Goal: Task Accomplishment & Management: Manage account settings

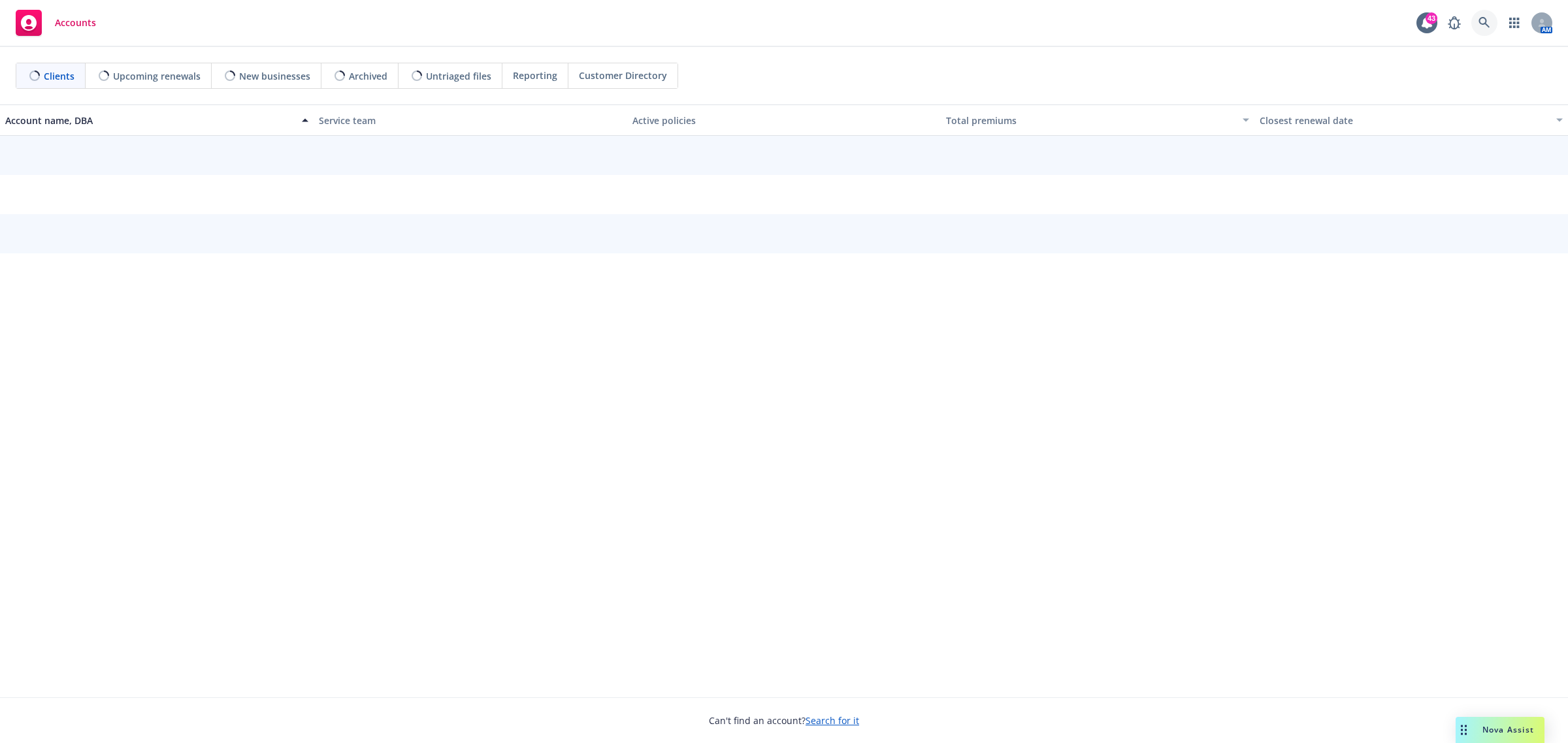
click at [1487, 20] on icon at bounding box center [1485, 23] width 12 height 12
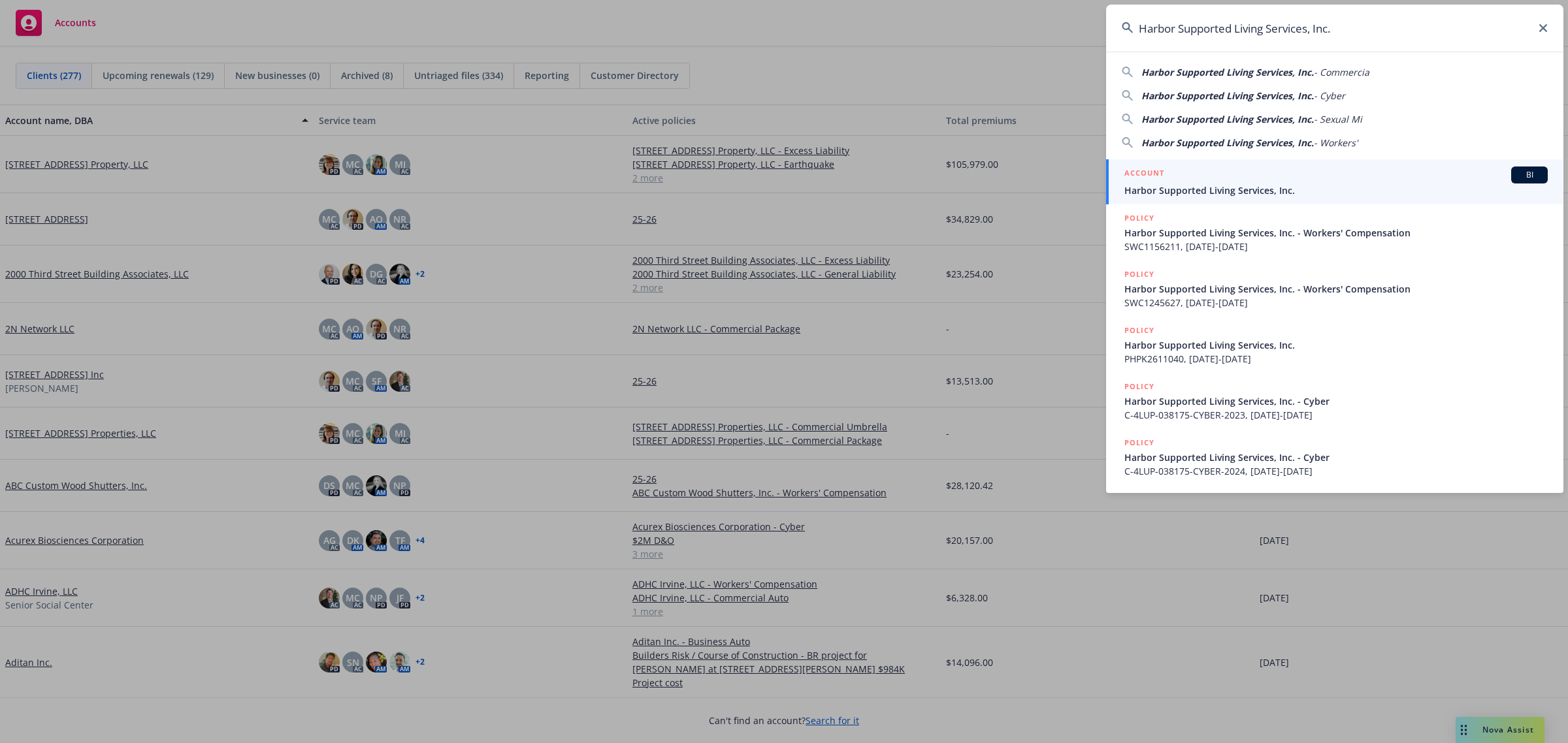
type input "Harbor Supported Living Services, Inc."
click at [1237, 174] on div "ACCOUNT BI" at bounding box center [1336, 175] width 424 height 17
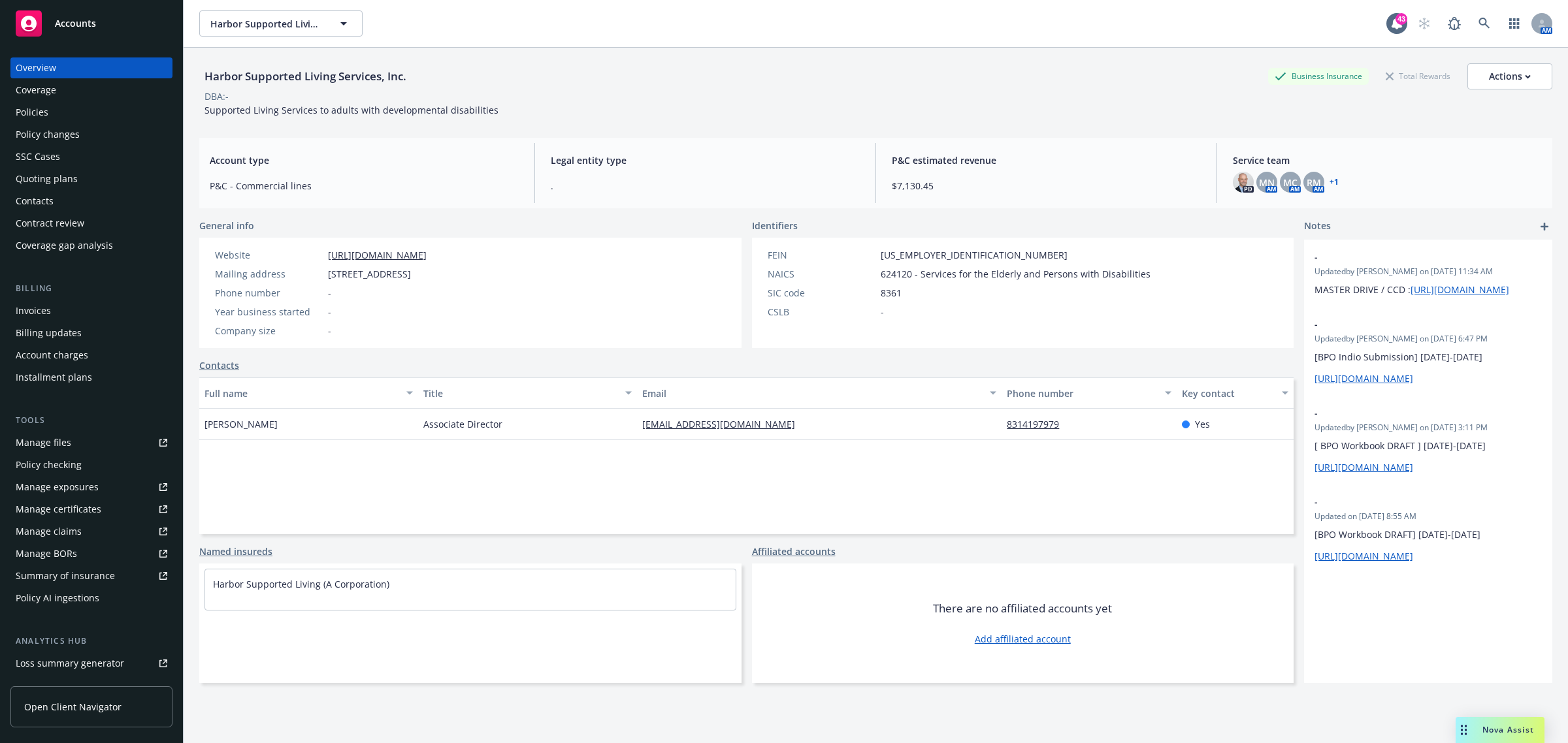
click at [55, 115] on div "Policies" at bounding box center [91, 112] width 152 height 21
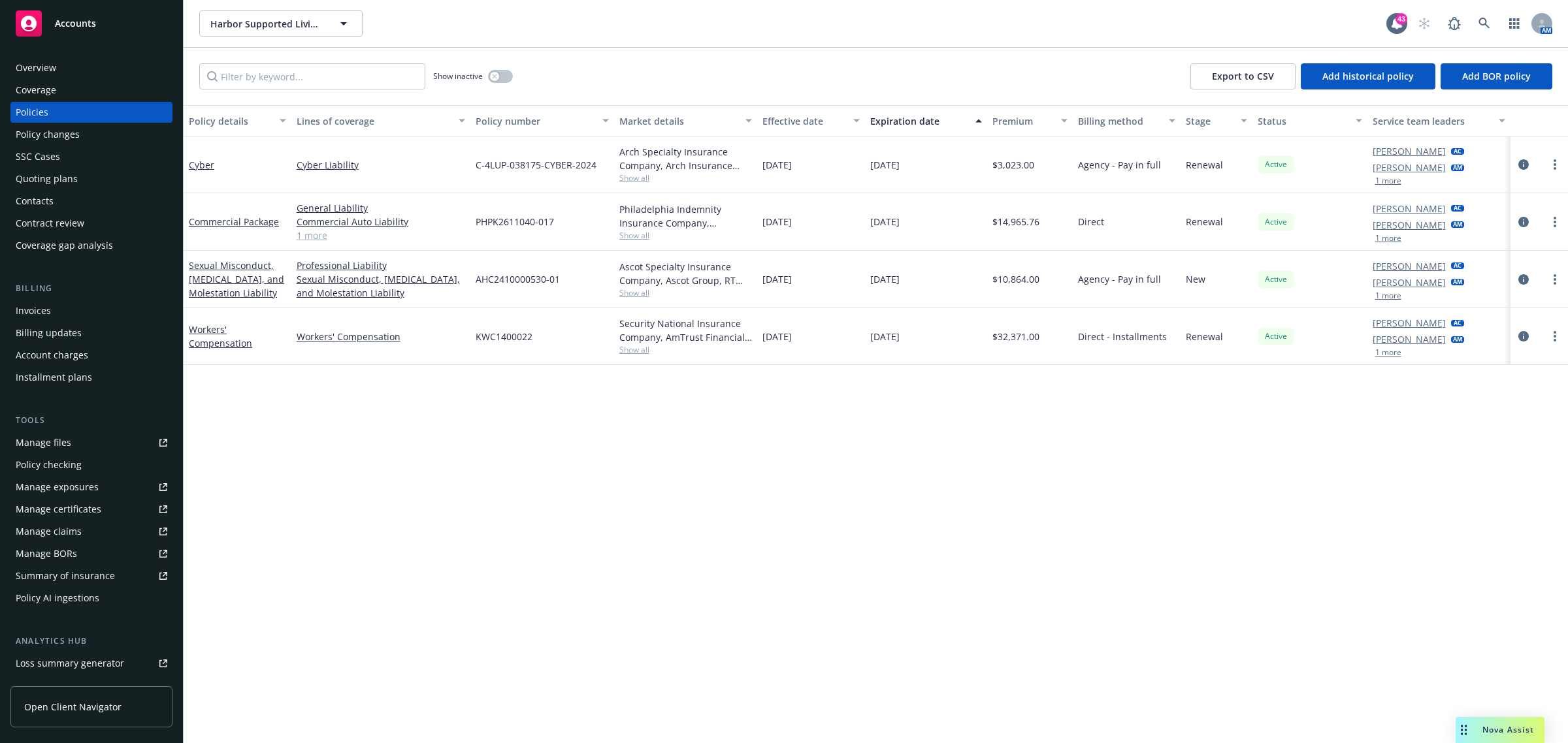
click at [651, 351] on span "Show all" at bounding box center [686, 349] width 133 height 11
click at [1482, 26] on icon at bounding box center [1485, 24] width 12 height 12
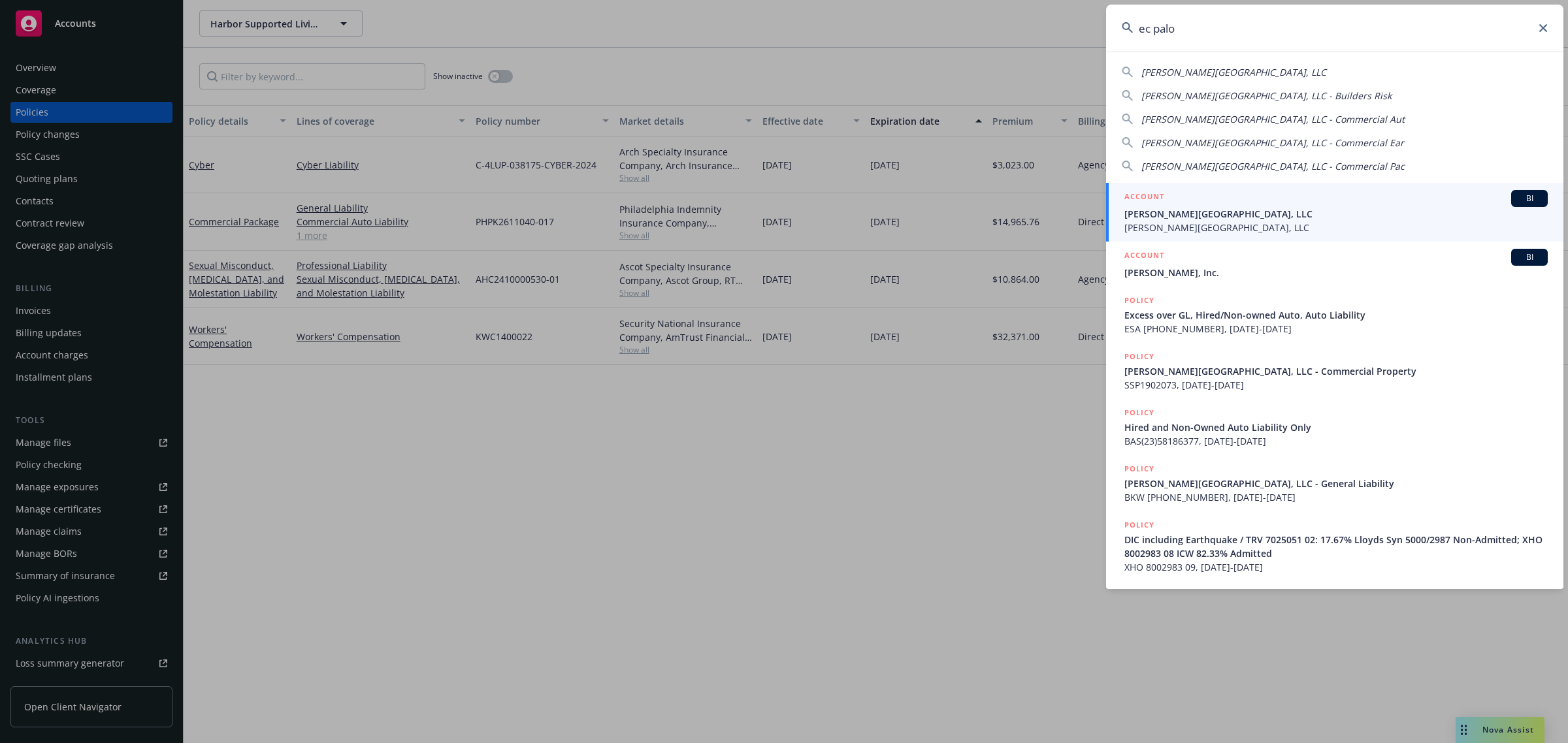
type input "ec palo"
click at [1168, 229] on span "EC Palomar Retail Center, LLC" at bounding box center [1336, 228] width 424 height 13
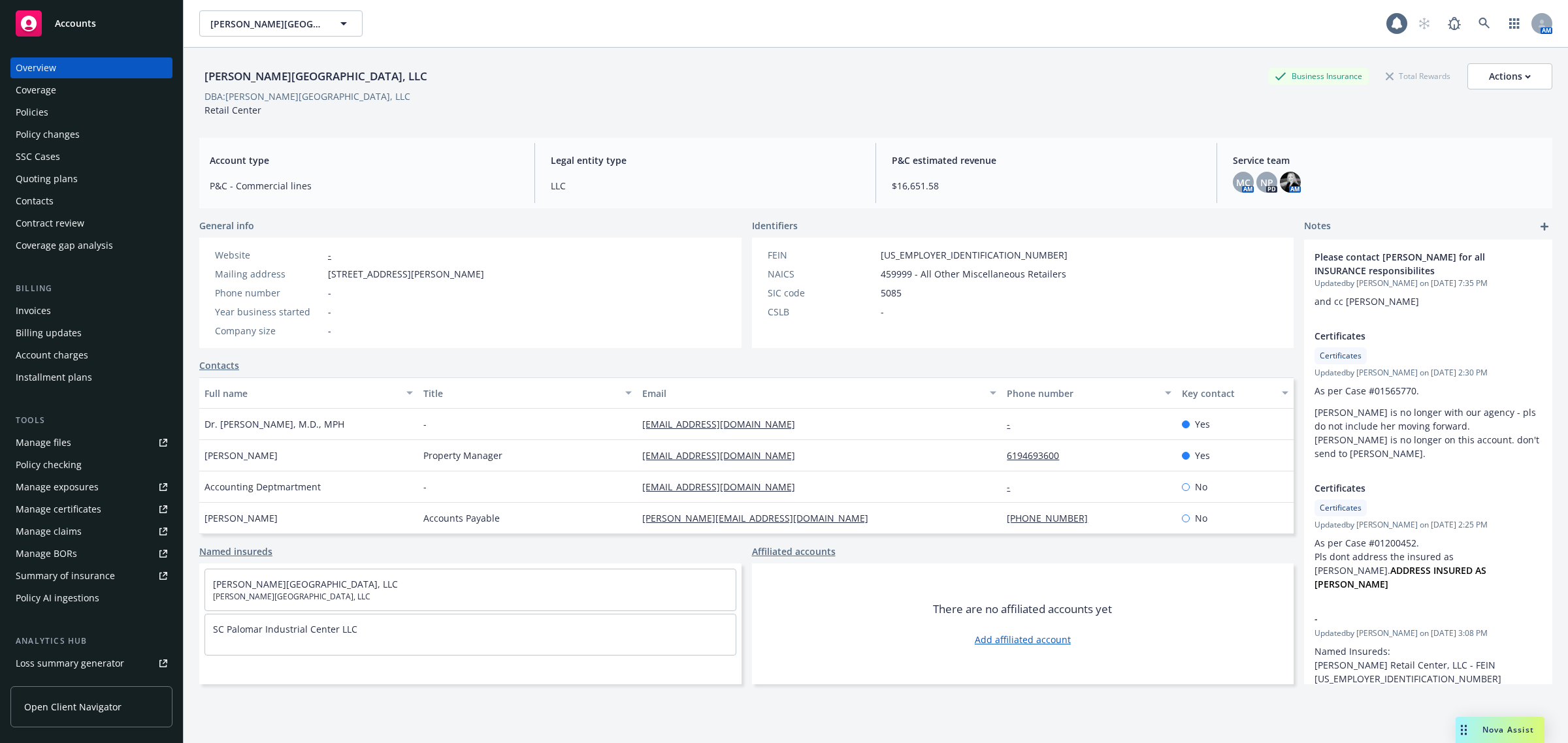
click at [18, 116] on div "Policies" at bounding box center [32, 112] width 33 height 21
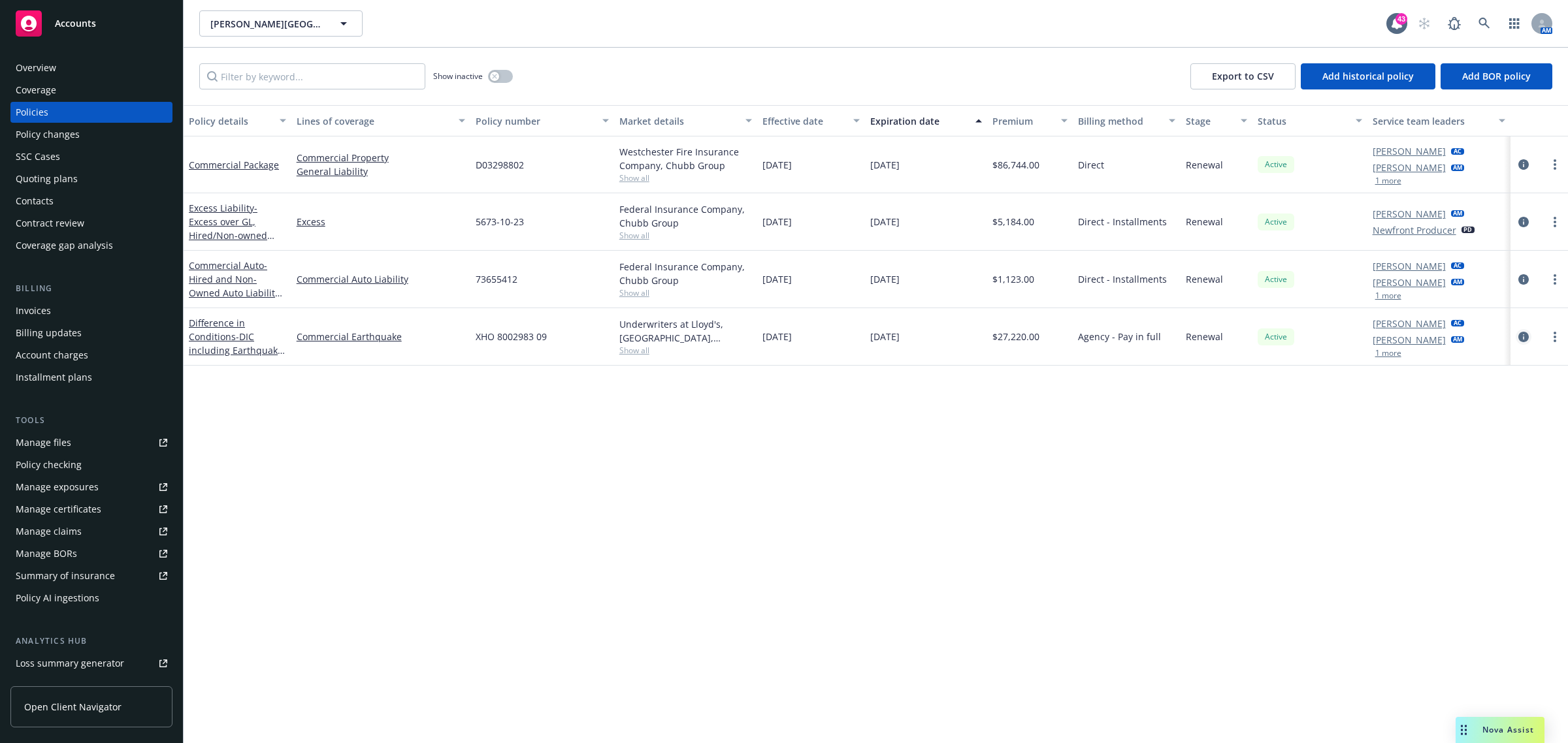
click at [1519, 338] on link "circleInformation" at bounding box center [1523, 337] width 16 height 16
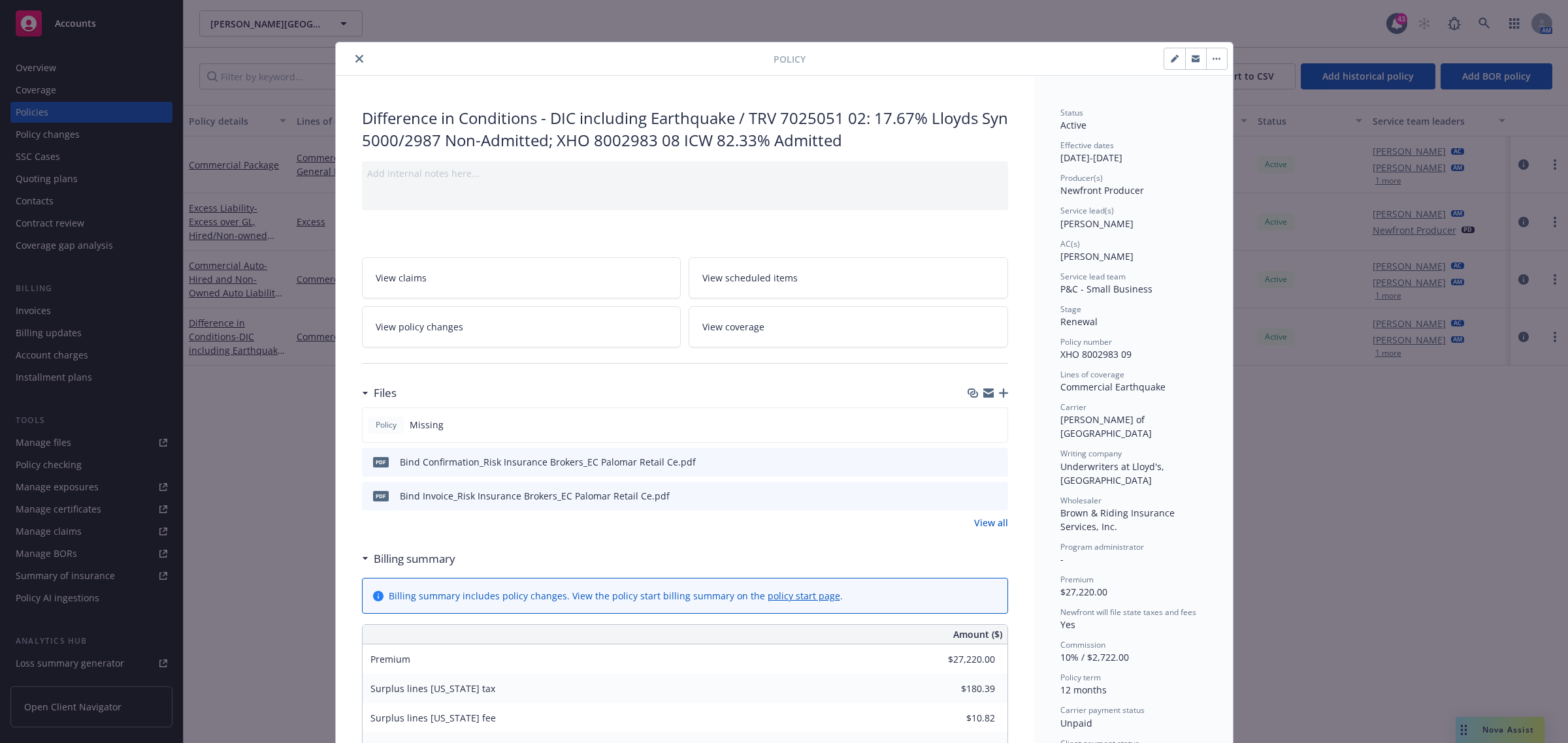
click at [984, 387] on div "Files" at bounding box center [685, 393] width 646 height 28
click at [1000, 393] on icon "button" at bounding box center [1004, 393] width 9 height 9
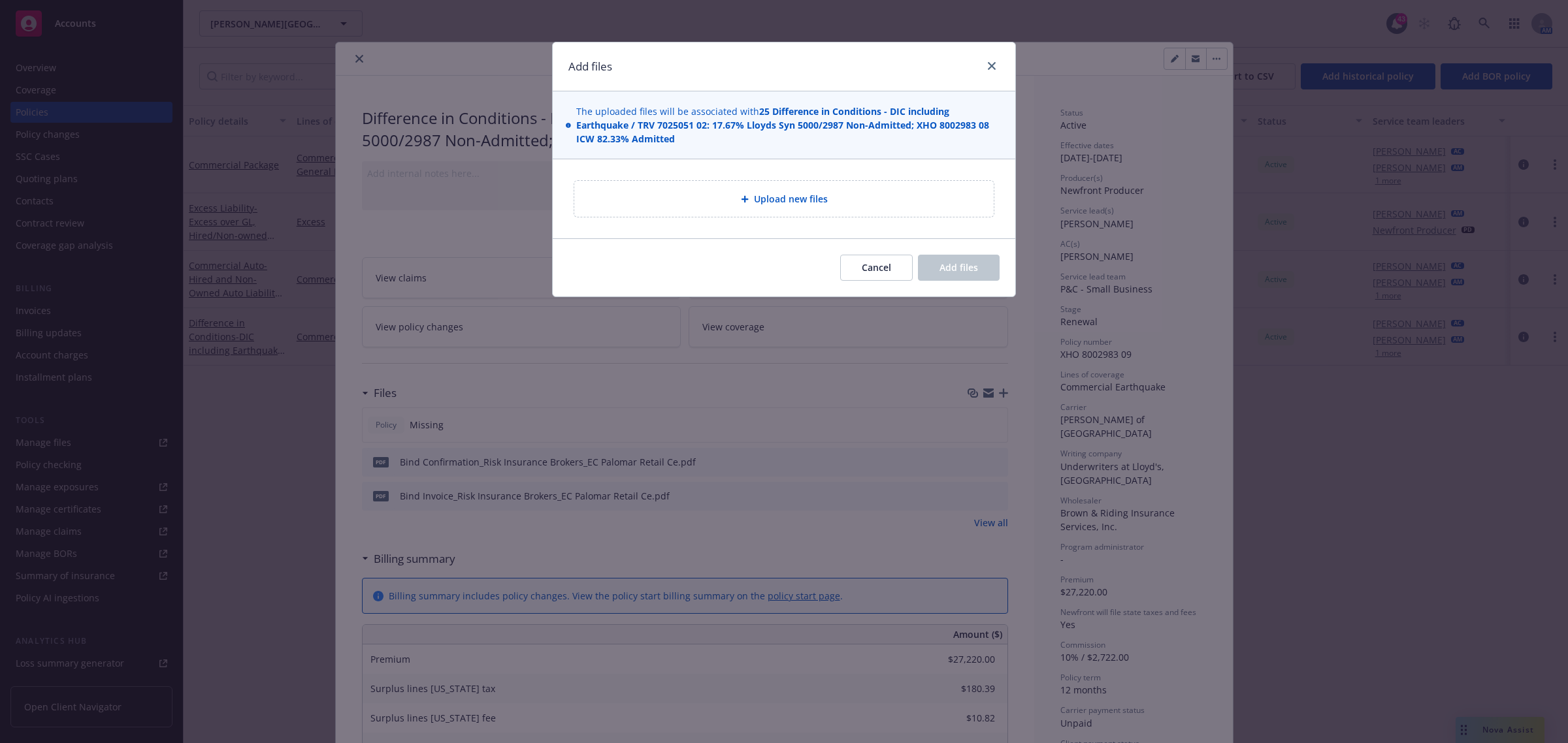
click at [723, 198] on div "Upload new files" at bounding box center [784, 199] width 399 height 15
click at [737, 193] on div "Upload new files" at bounding box center [784, 199] width 399 height 15
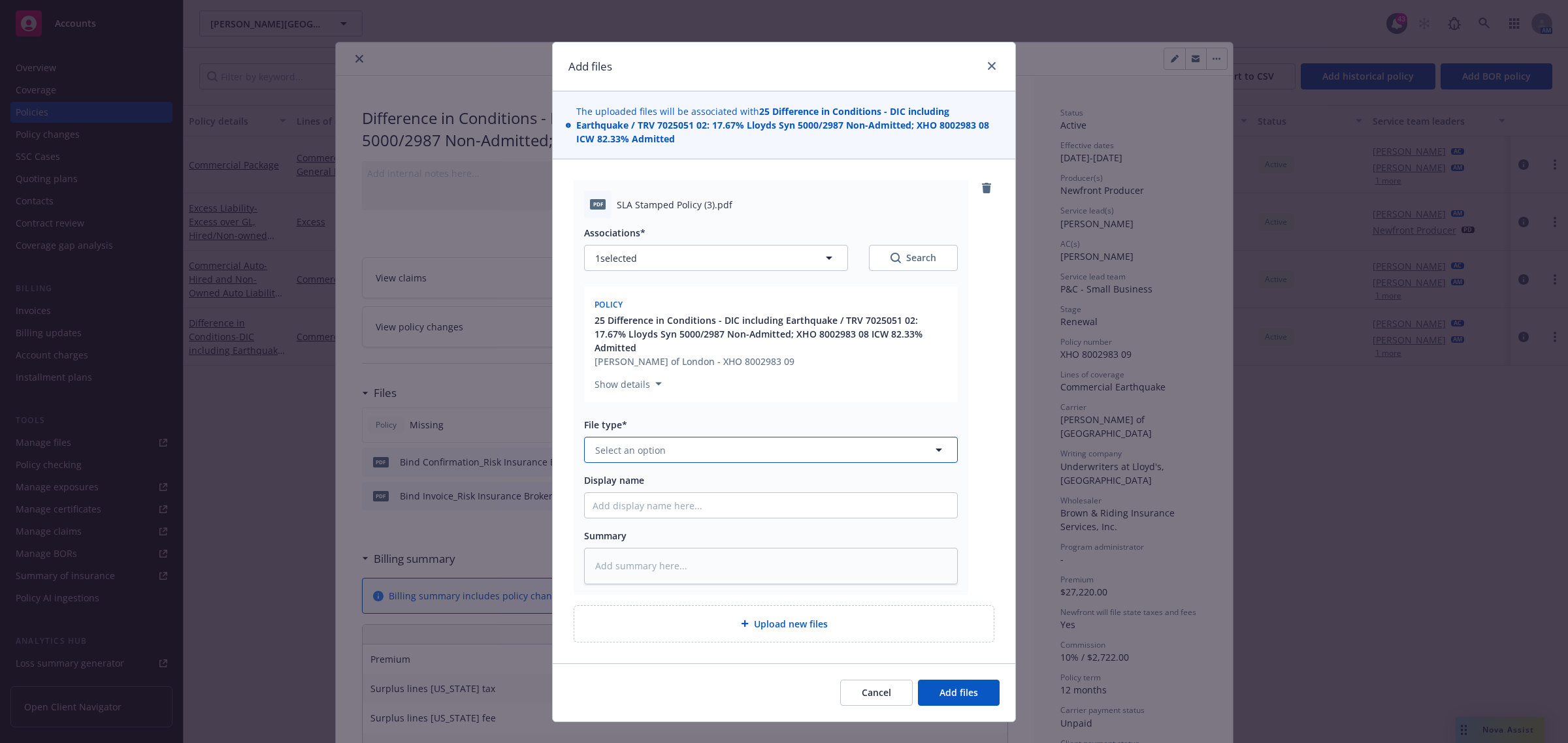
click at [701, 437] on button "Select an option" at bounding box center [771, 450] width 374 height 26
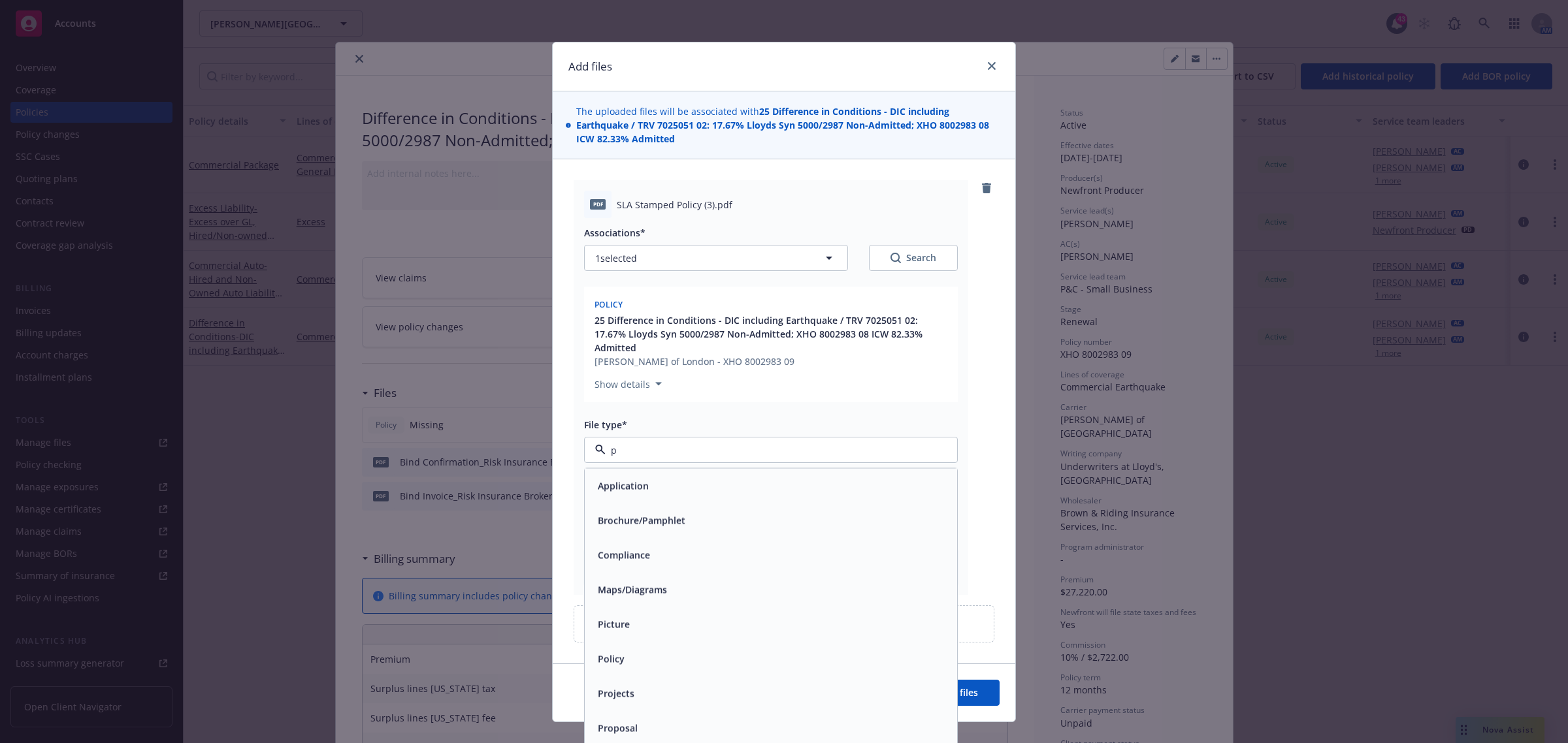
type input "po"
click at [629, 477] on div "Policy" at bounding box center [771, 486] width 357 height 19
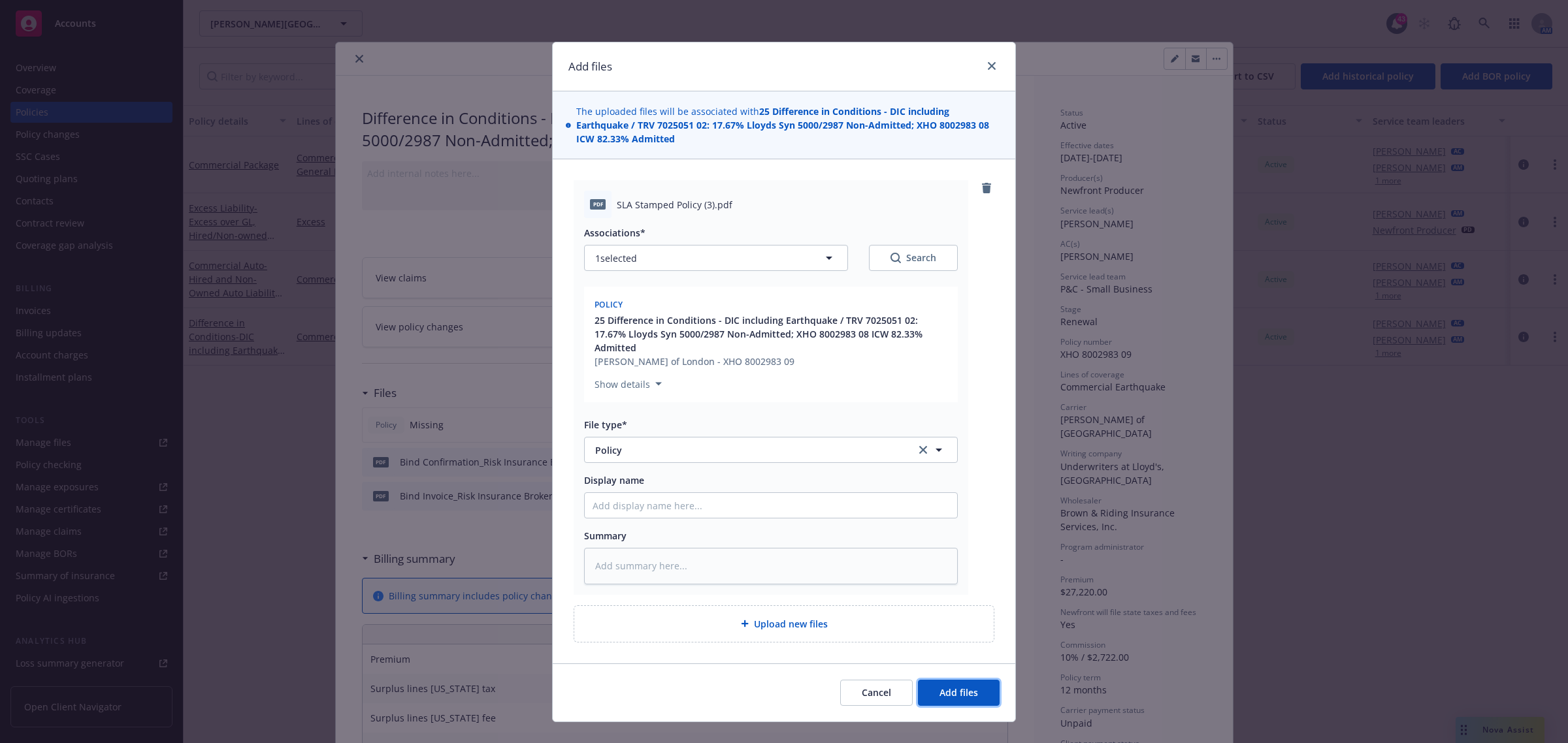
click at [948, 686] on span "Add files" at bounding box center [959, 692] width 39 height 13
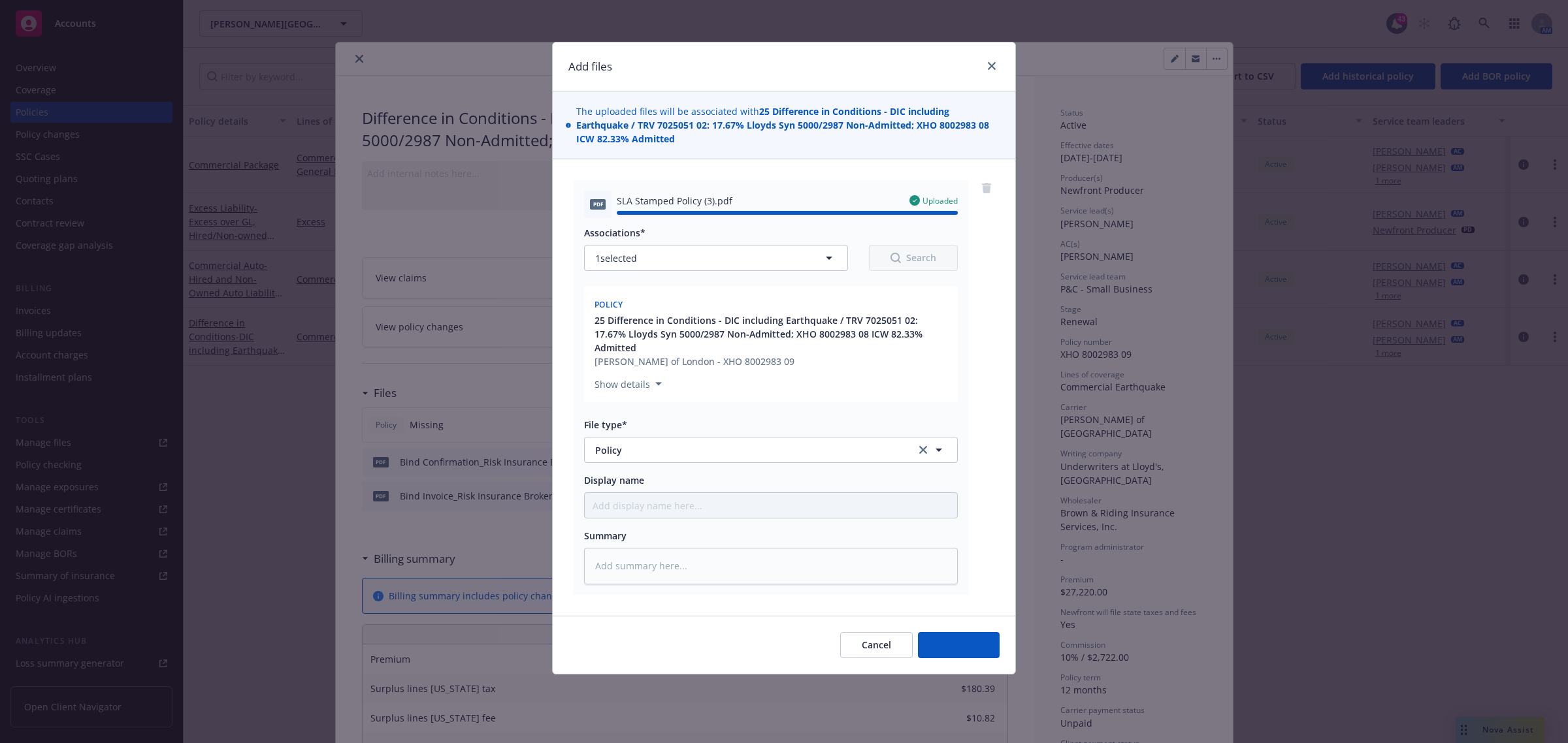
type textarea "x"
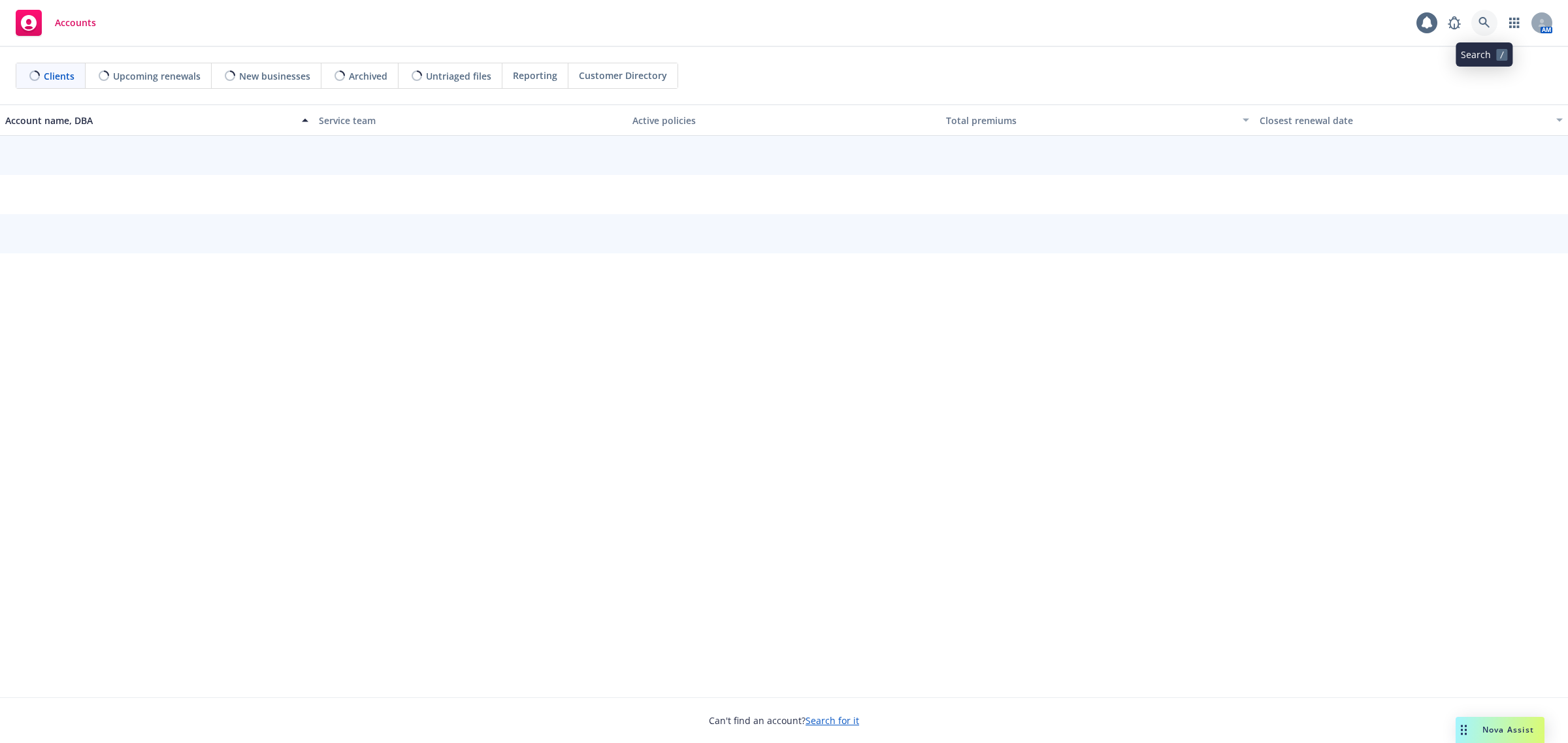
drag, startPoint x: 0, startPoint y: 0, endPoint x: 1493, endPoint y: 19, distance: 1493.1
click at [1493, 19] on link at bounding box center [1484, 22] width 26 height 26
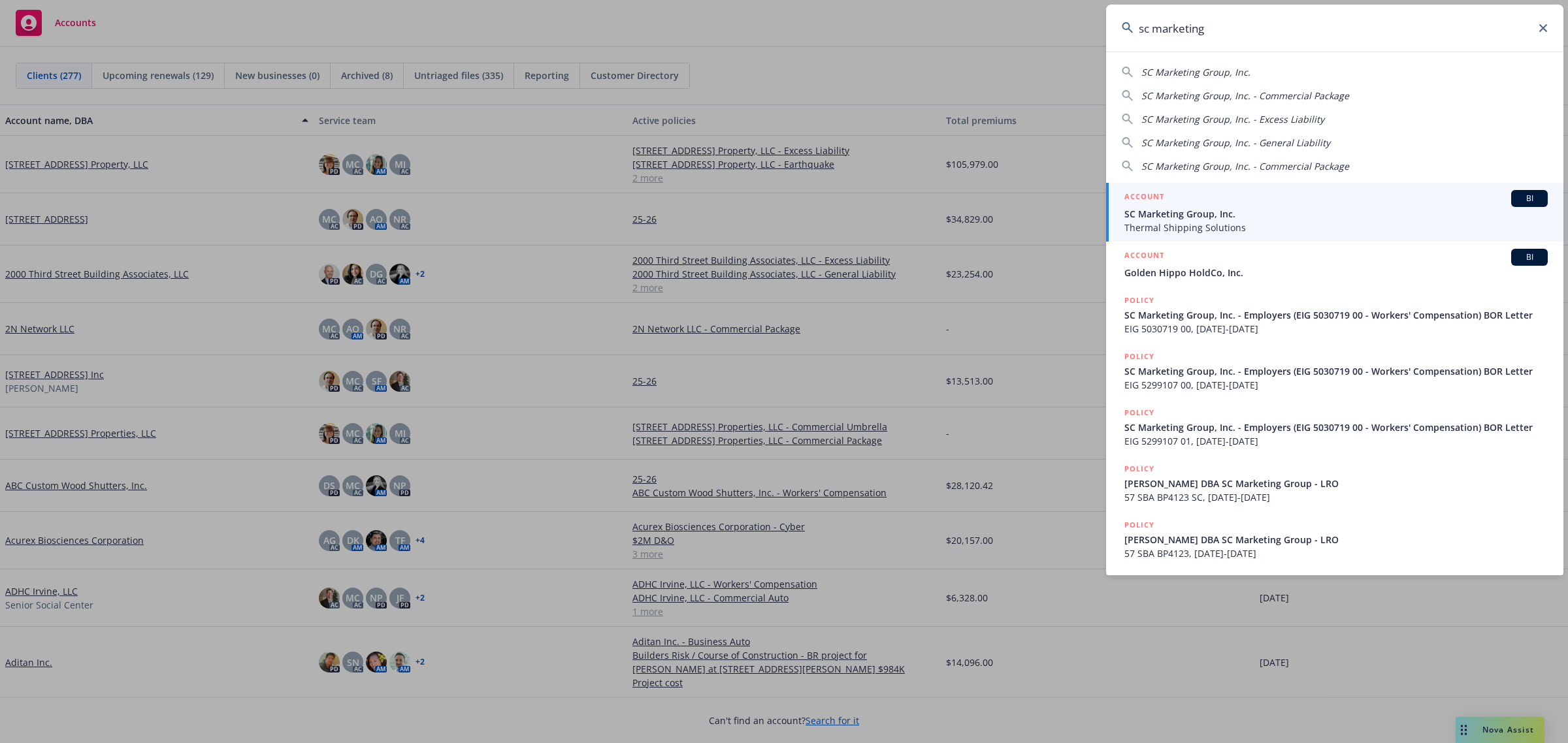
type input "sc marketing"
click at [1165, 210] on span "SC Marketing Group, Inc." at bounding box center [1336, 214] width 424 height 13
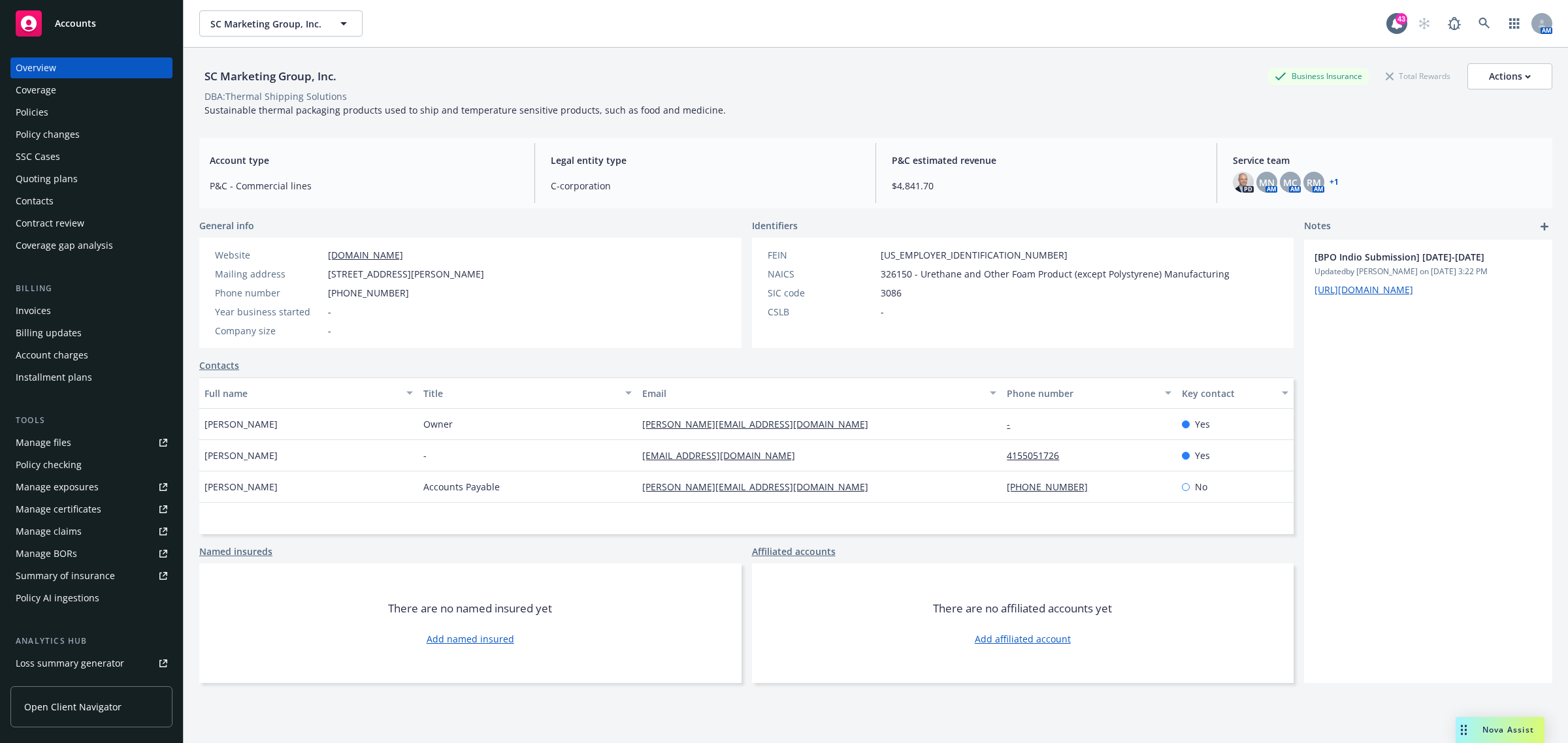
click at [66, 117] on div "Policies" at bounding box center [91, 112] width 152 height 21
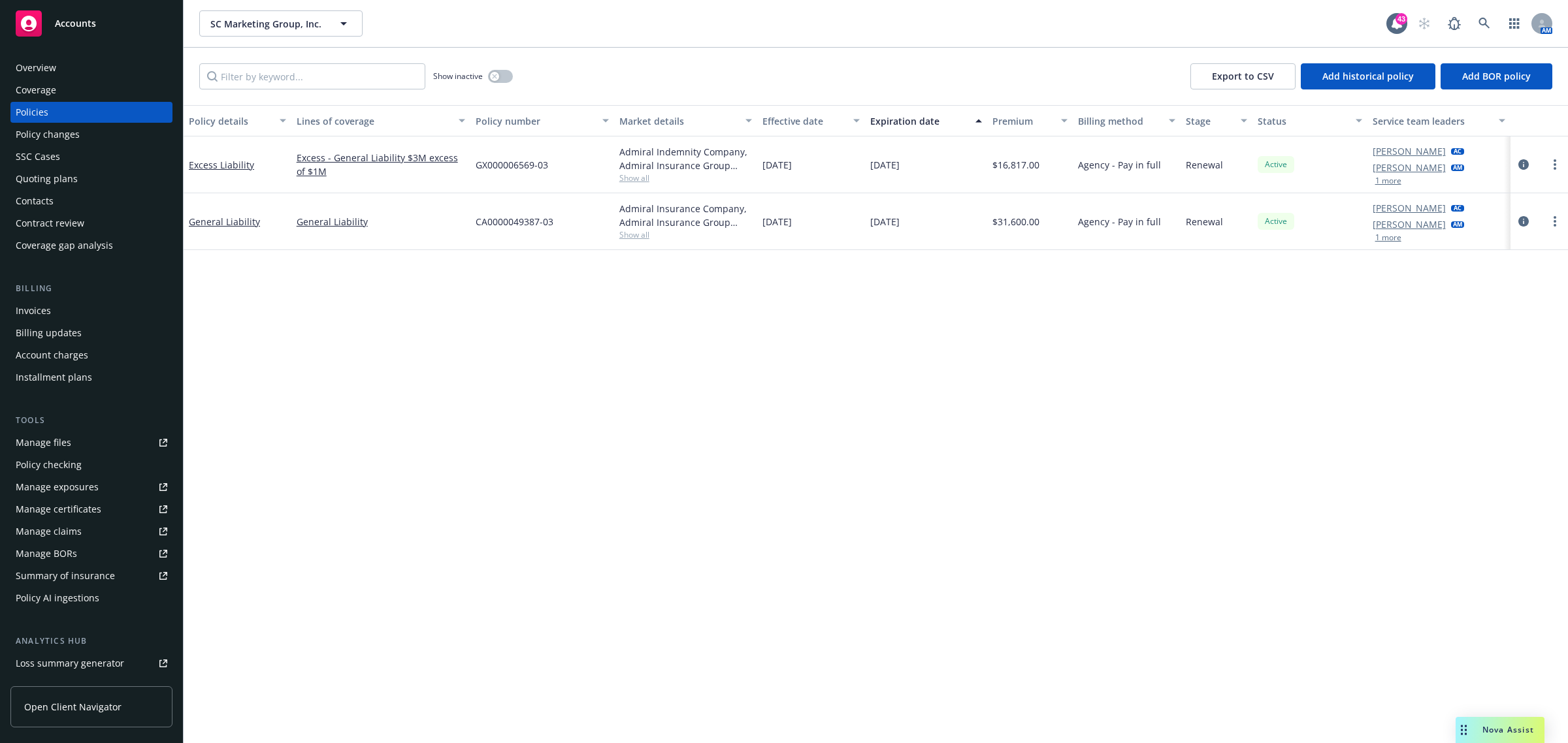
click at [55, 311] on div "Invoices" at bounding box center [91, 311] width 152 height 21
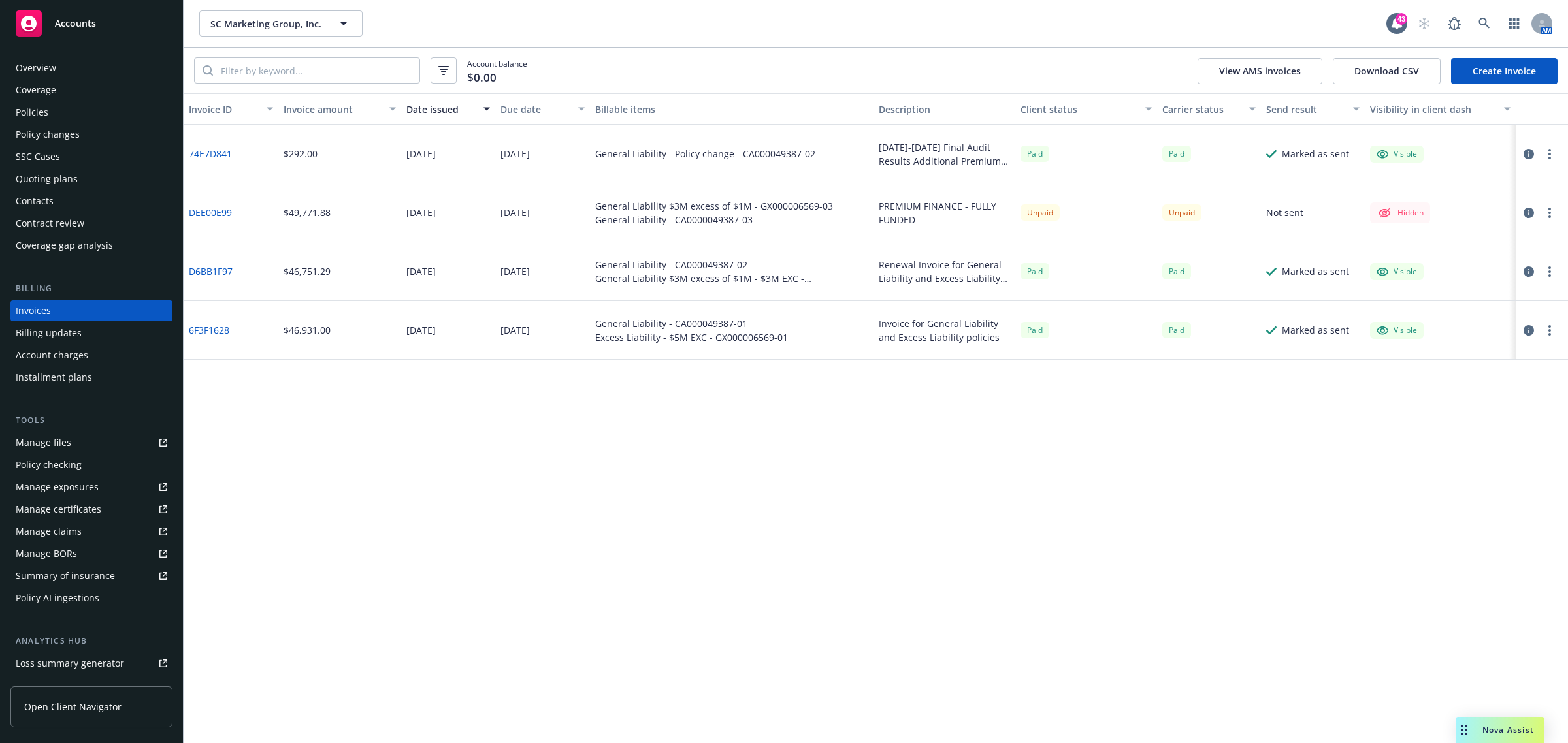
click at [1549, 210] on icon "button" at bounding box center [1549, 213] width 2 height 10
click at [1438, 389] on link "Void" at bounding box center [1474, 396] width 167 height 26
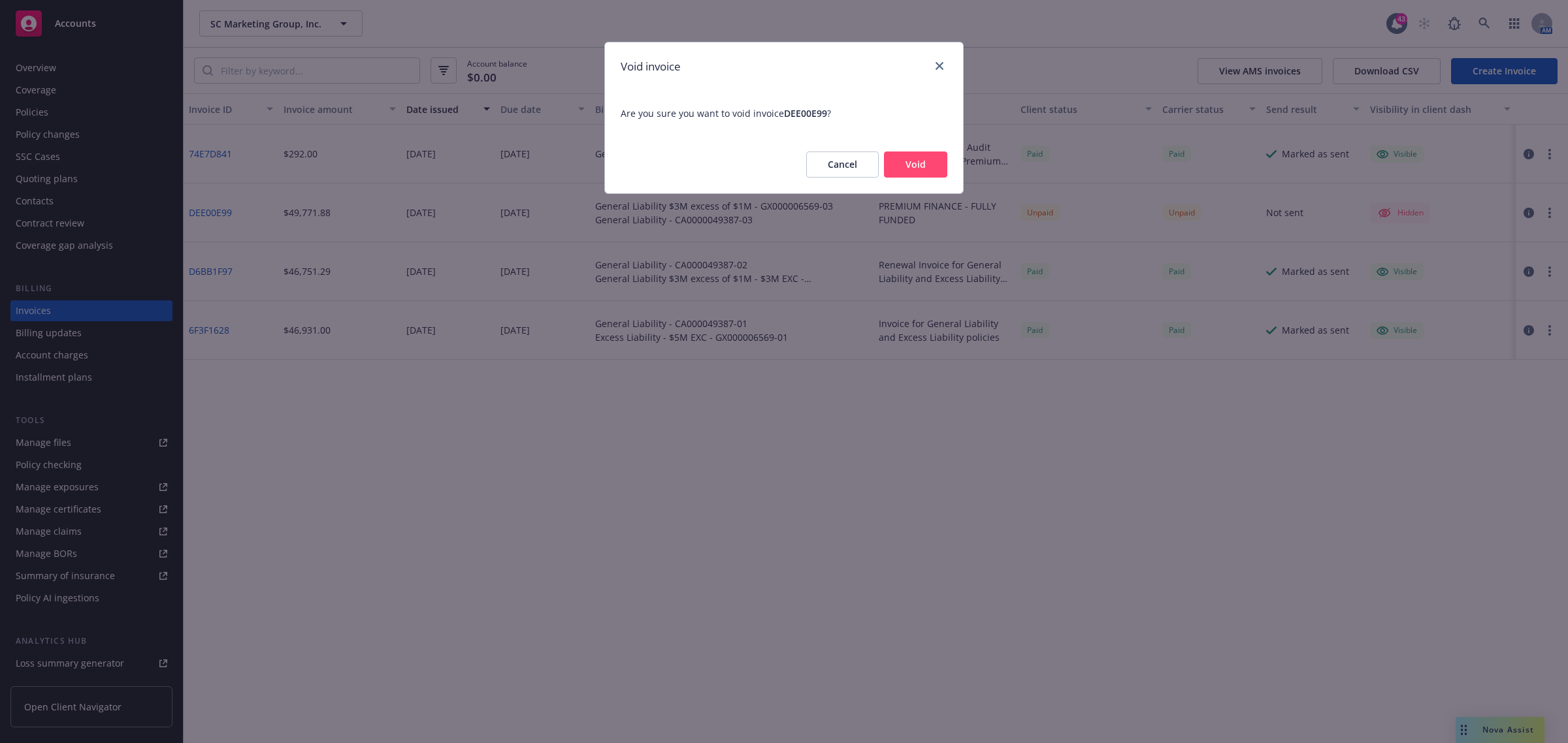
click at [904, 161] on button "Void" at bounding box center [916, 164] width 63 height 26
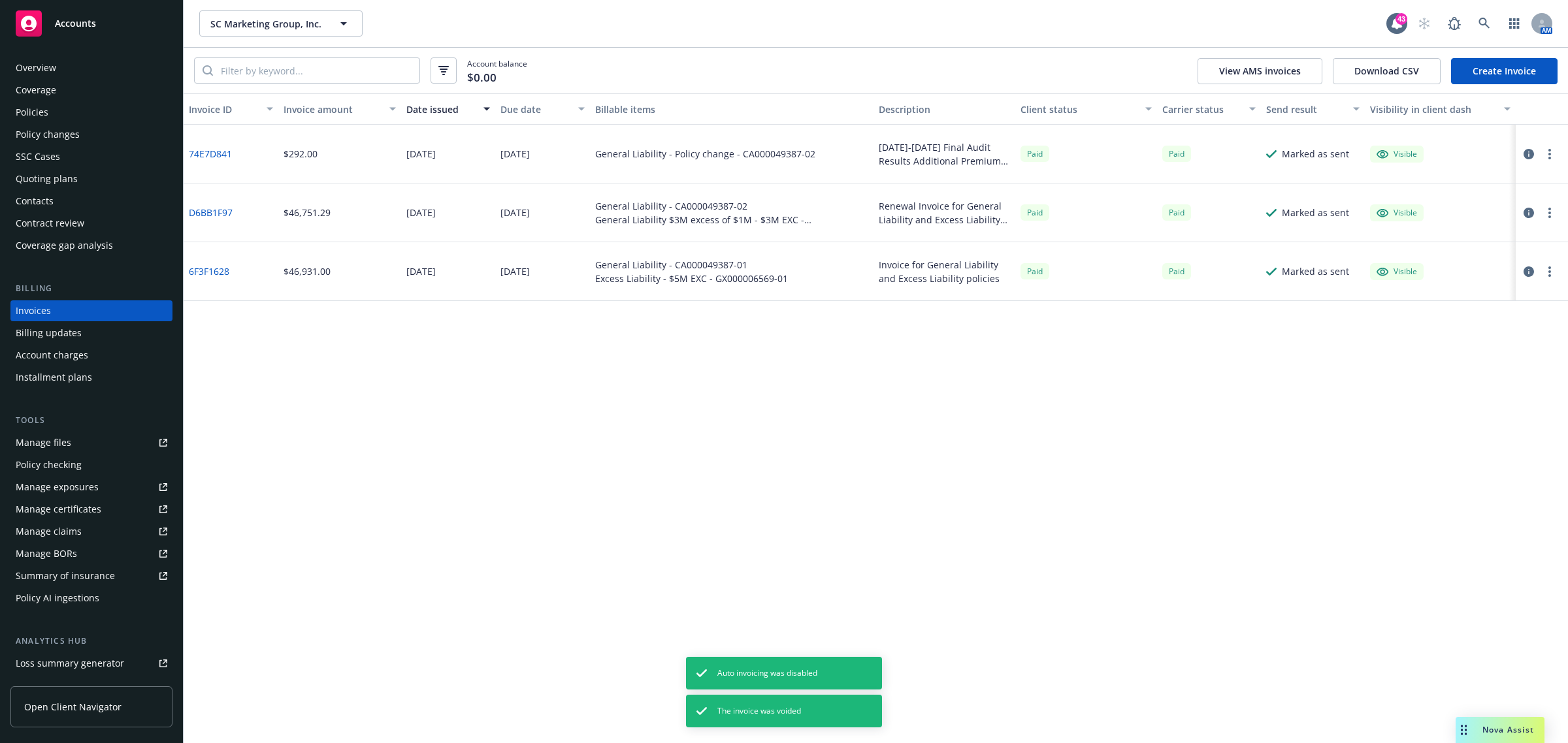
click at [37, 125] on div "Policy changes" at bounding box center [48, 134] width 64 height 21
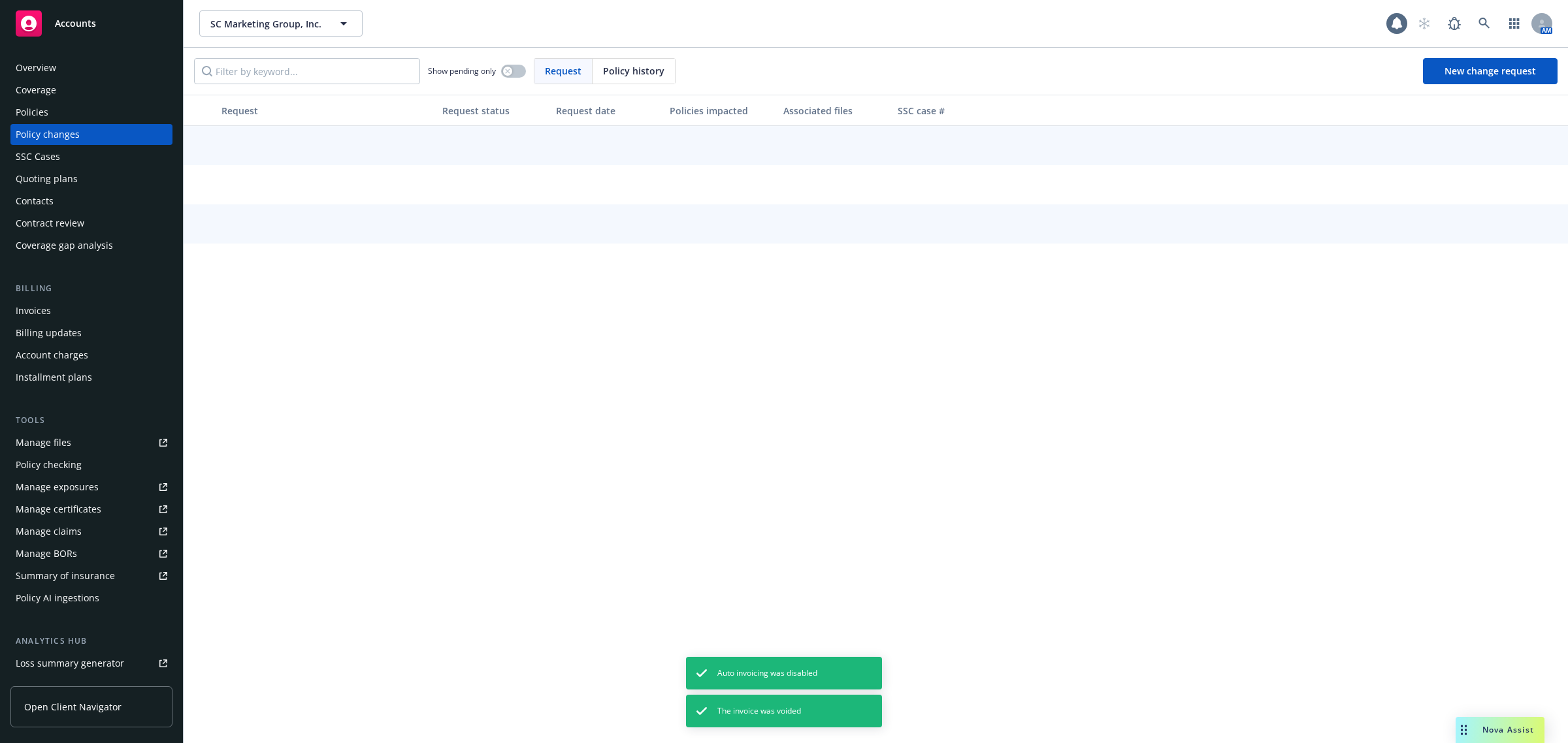
click at [38, 116] on div "Policies" at bounding box center [32, 112] width 33 height 21
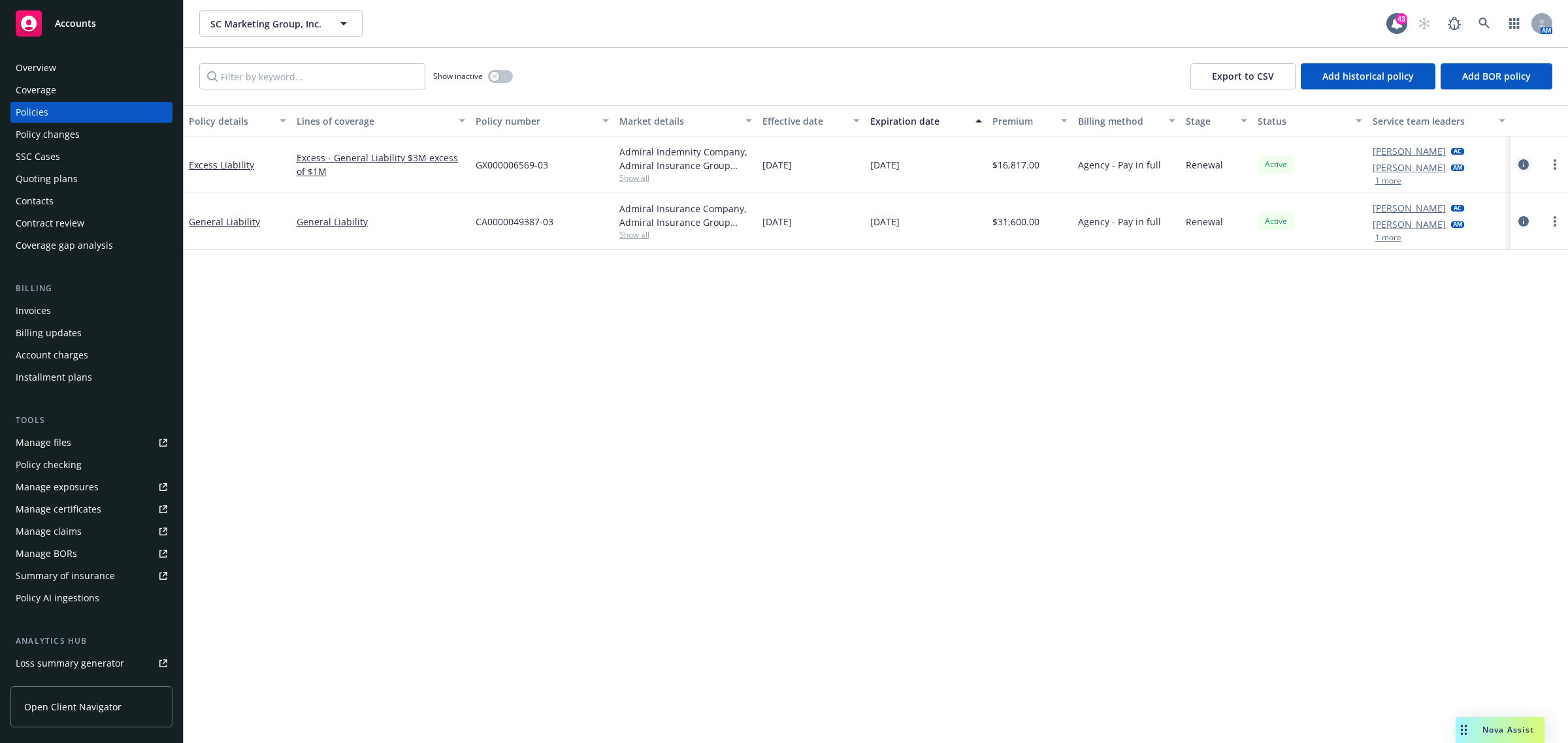
click at [1522, 164] on icon "circleInformation" at bounding box center [1524, 164] width 10 height 10
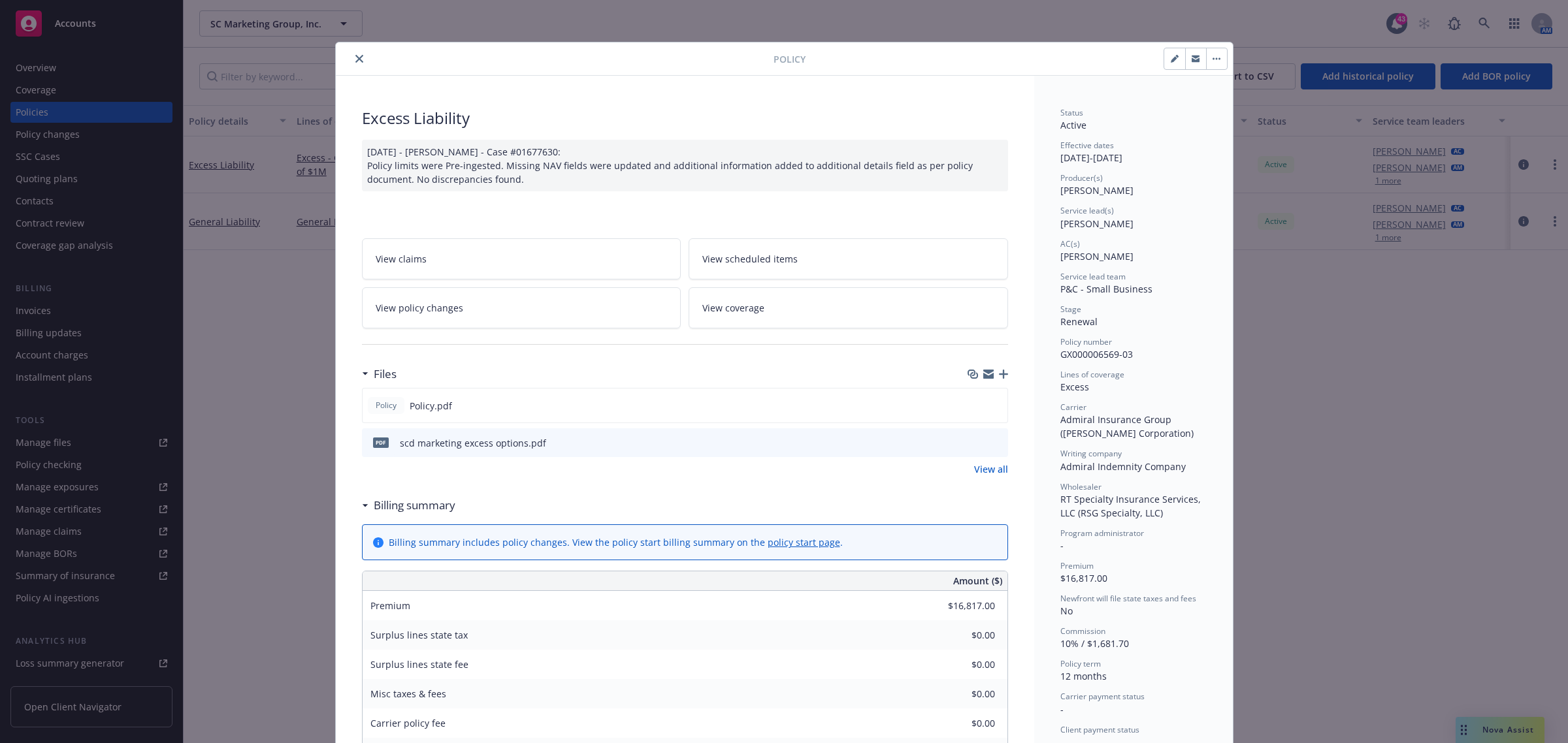
click at [356, 55] on icon "close" at bounding box center [359, 58] width 7 height 7
